Goal: Navigation & Orientation: Find specific page/section

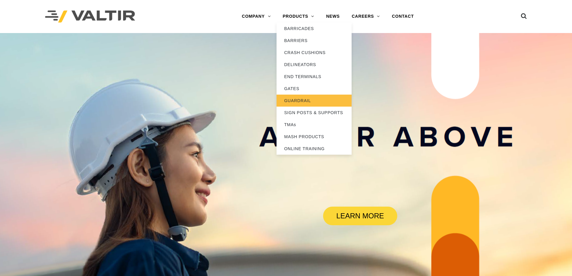
click at [305, 102] on link "GUARDRAIL" at bounding box center [313, 101] width 75 height 12
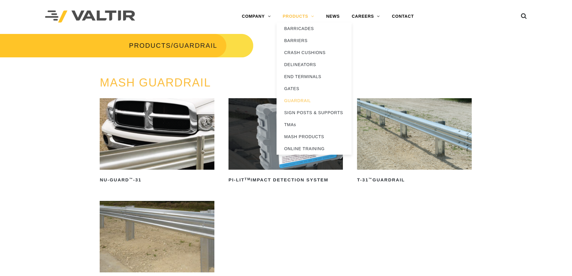
click at [296, 17] on link "PRODUCTS" at bounding box center [298, 17] width 44 height 12
